Goal: Check status

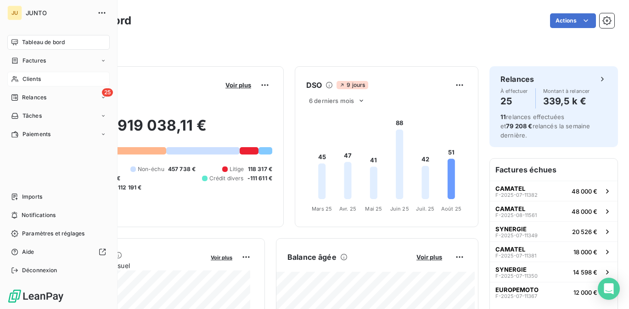
click at [21, 78] on div "Clients" at bounding box center [58, 79] width 102 height 15
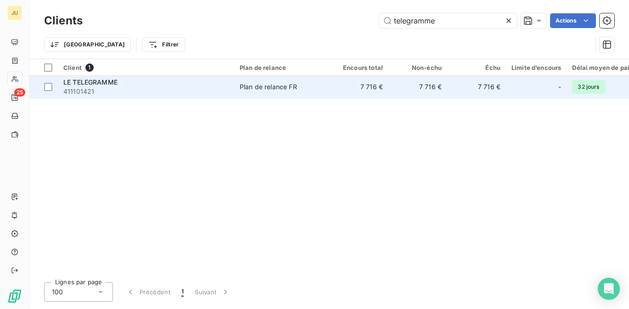
type input "telegramme"
click at [333, 84] on td "7 716 €" at bounding box center [359, 87] width 59 height 22
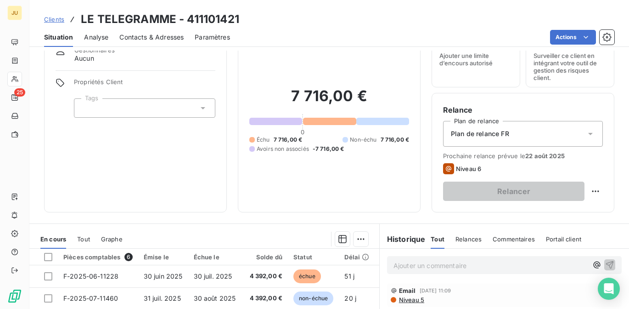
scroll to position [93, 0]
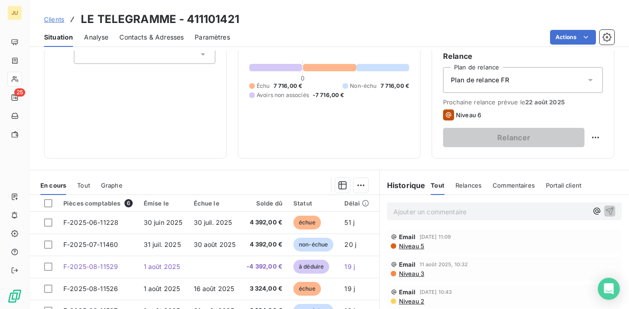
click at [407, 210] on p "Ajouter un commentaire ﻿" at bounding box center [490, 211] width 194 height 11
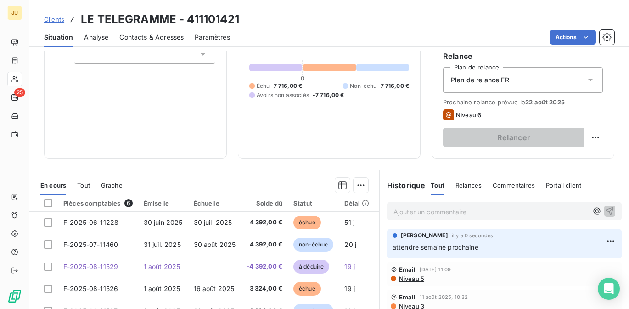
click at [53, 20] on span "Clients" at bounding box center [54, 19] width 20 height 7
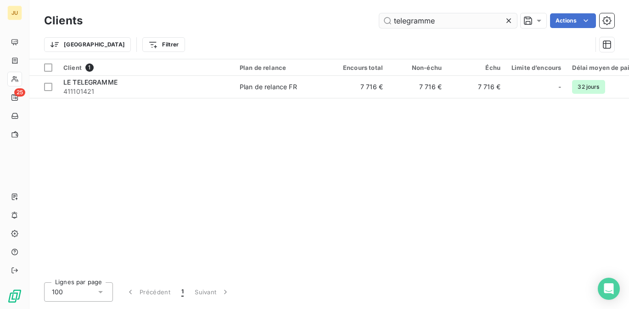
click at [404, 17] on input "telegramme" at bounding box center [448, 20] width 138 height 15
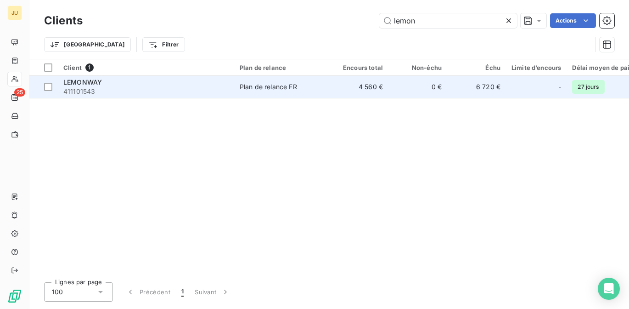
type input "lemon"
click at [323, 89] on span "Plan de relance FR" at bounding box center [282, 86] width 84 height 9
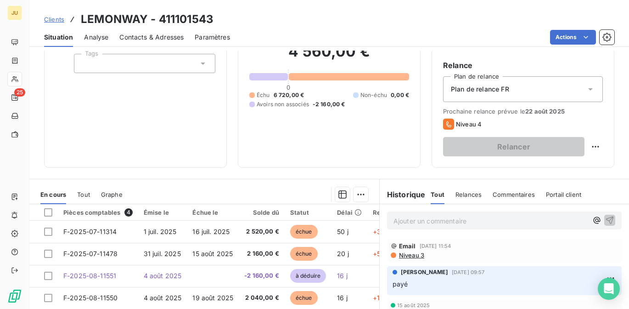
scroll to position [8, 0]
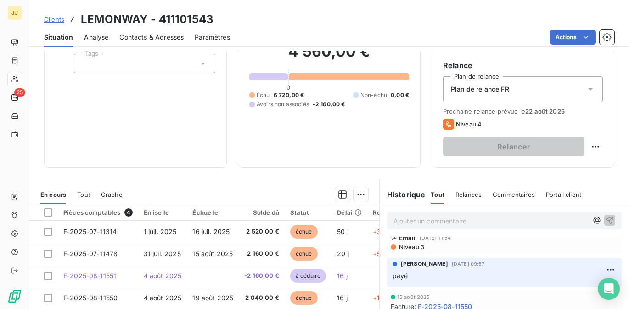
click at [468, 224] on p "Ajouter un commentaire ﻿" at bounding box center [490, 220] width 194 height 11
